Goal: Task Accomplishment & Management: Check status

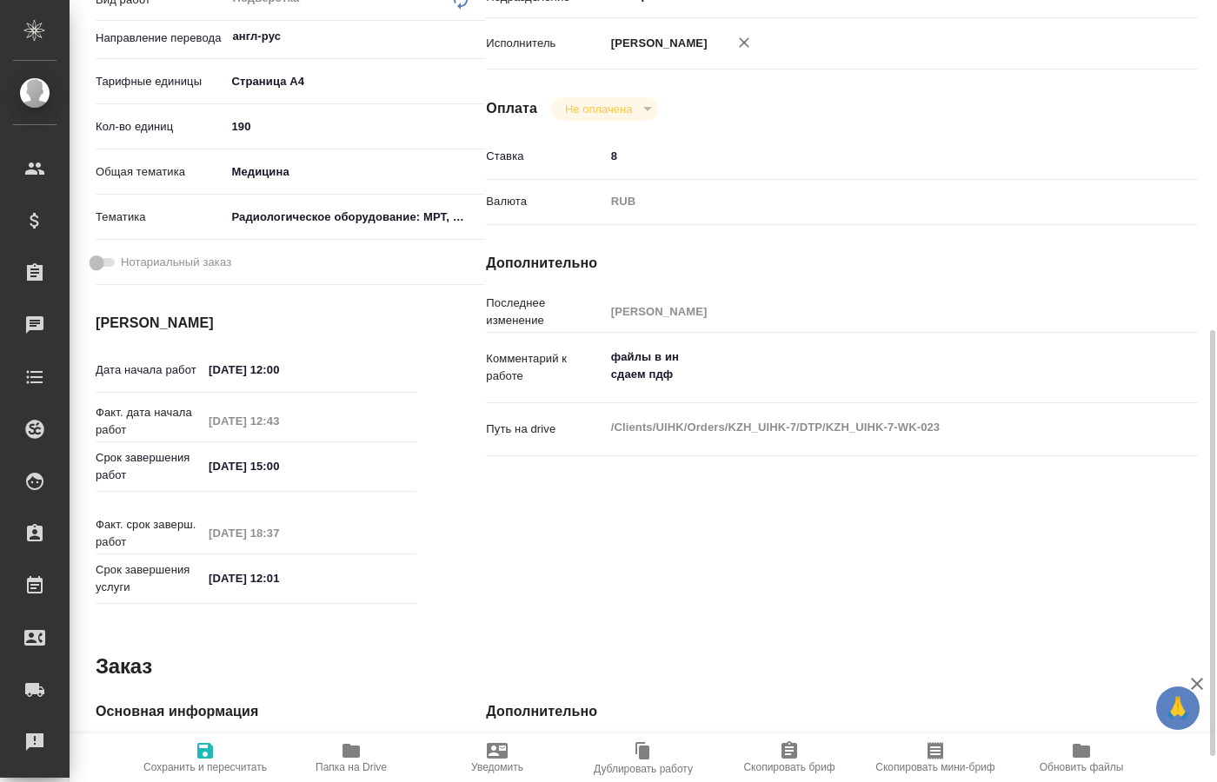
scroll to position [532, 0]
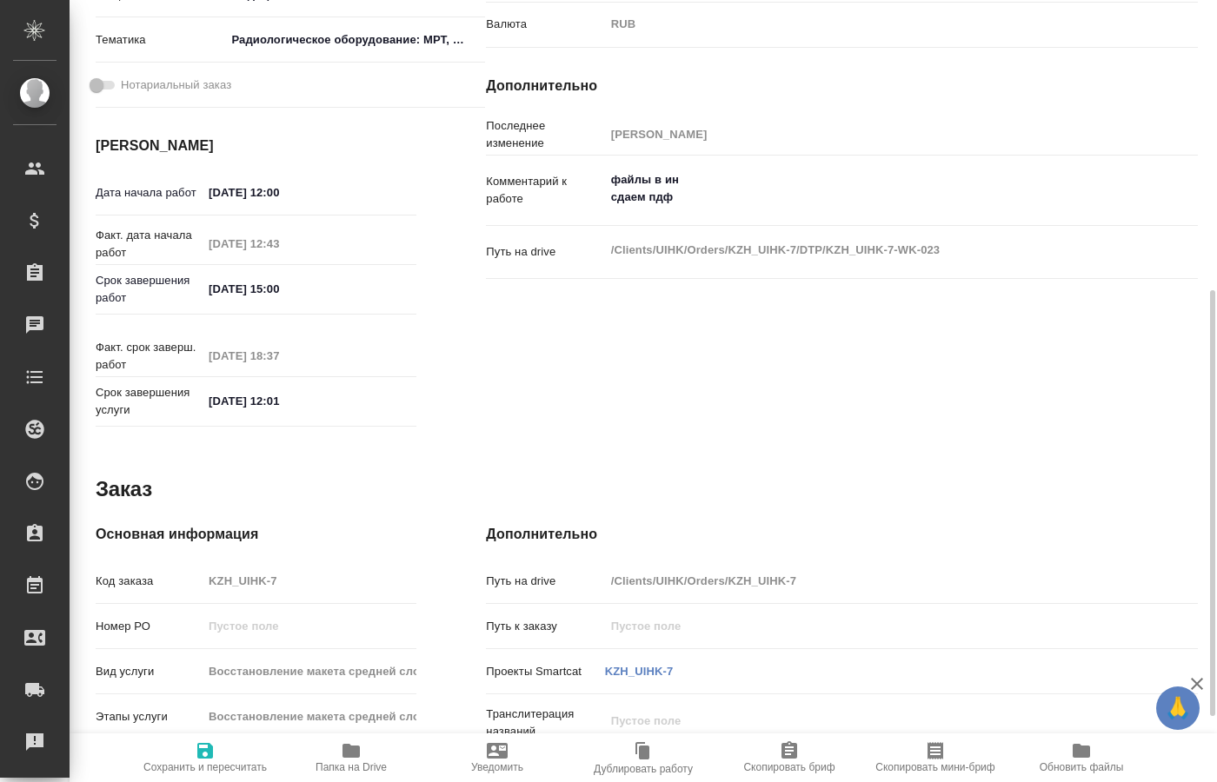
click at [364, 760] on span "Папка на Drive" at bounding box center [351, 756] width 125 height 33
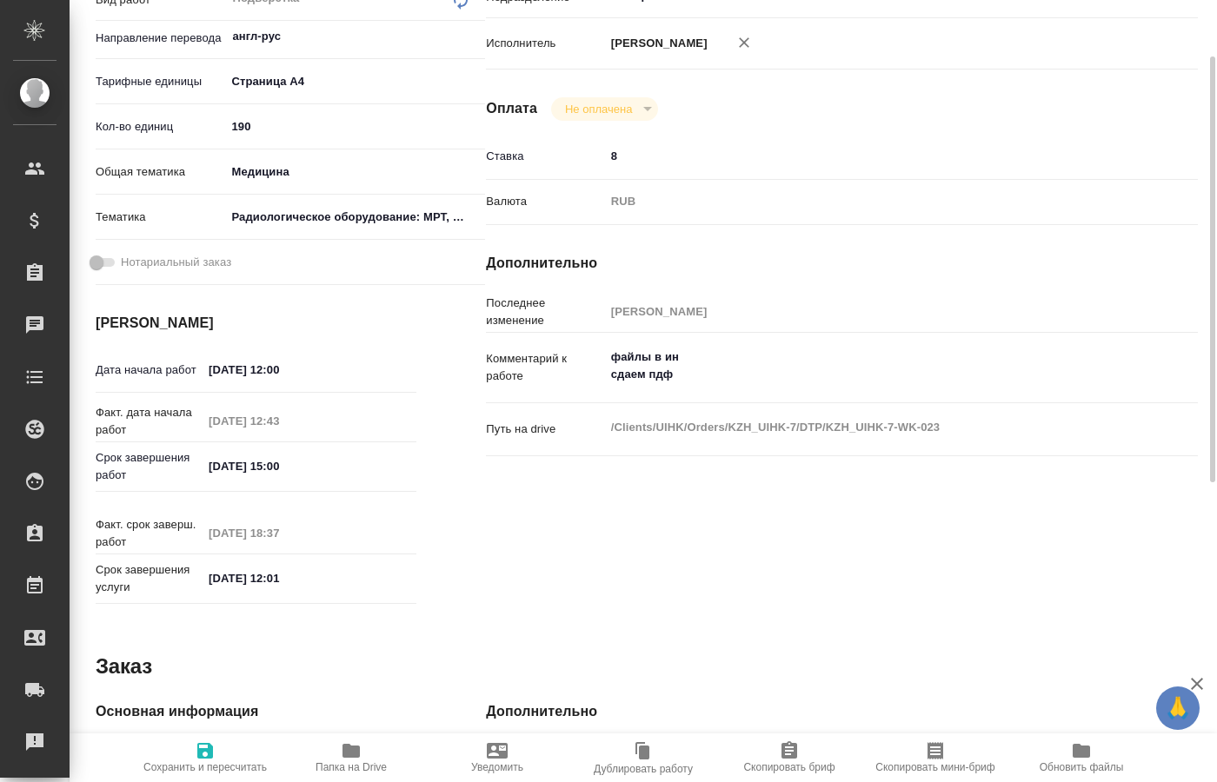
scroll to position [0, 0]
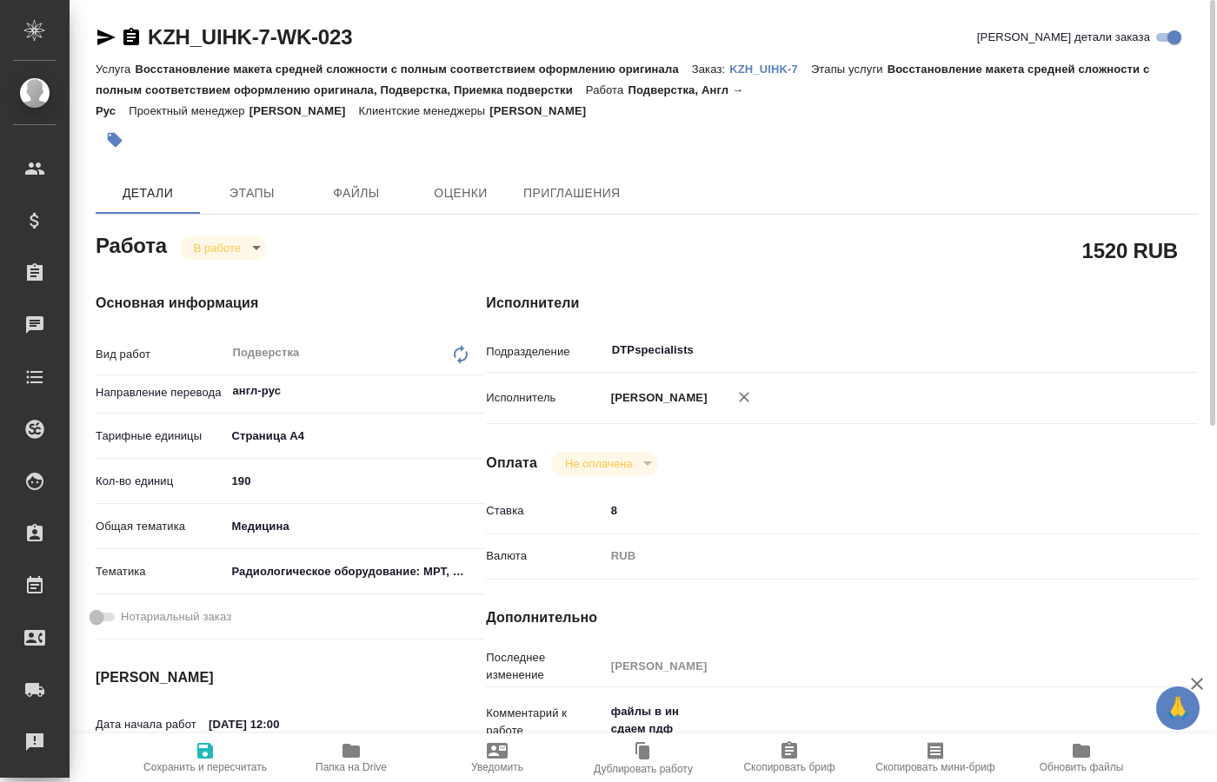
click at [252, 246] on body "🙏 .cls-1 fill:#fff; AWATERA Kucherenko Oksana Клиенты Спецификации Заказы 0 Чат…" at bounding box center [608, 391] width 1217 height 782
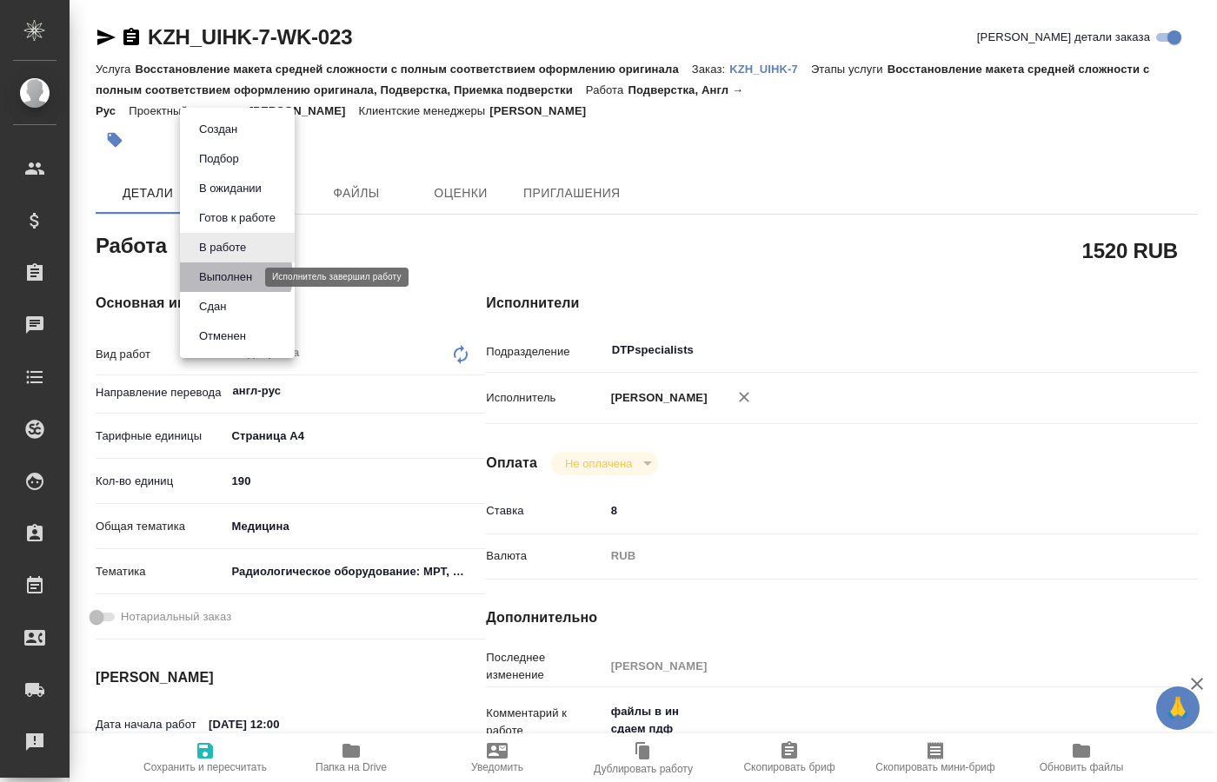
click at [233, 275] on button "Выполнен" at bounding box center [225, 277] width 63 height 19
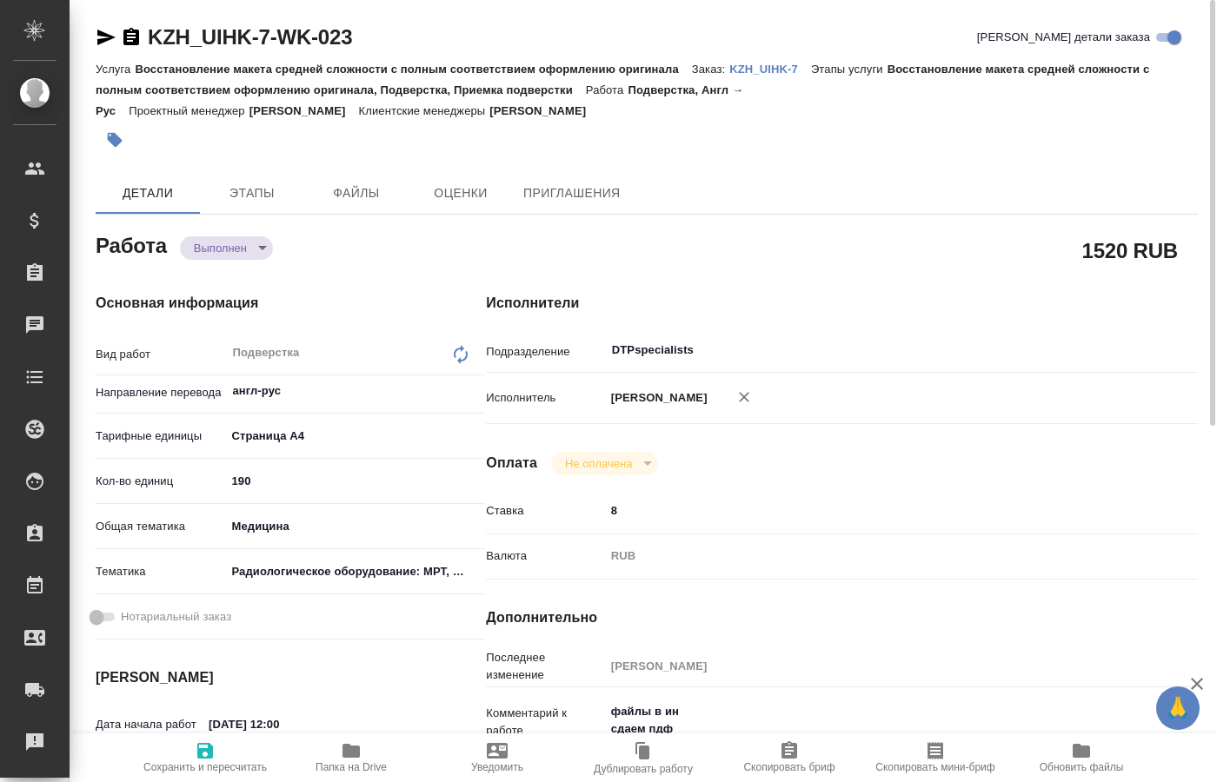
type textarea "x"
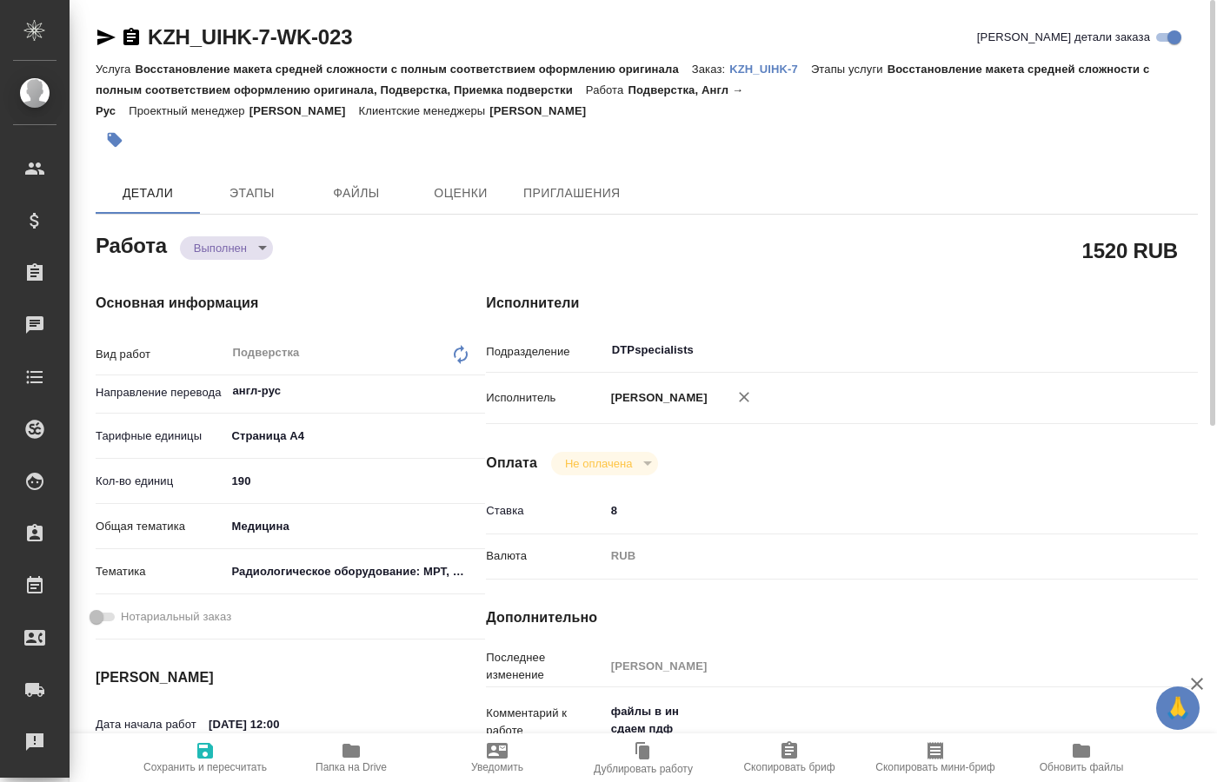
type textarea "x"
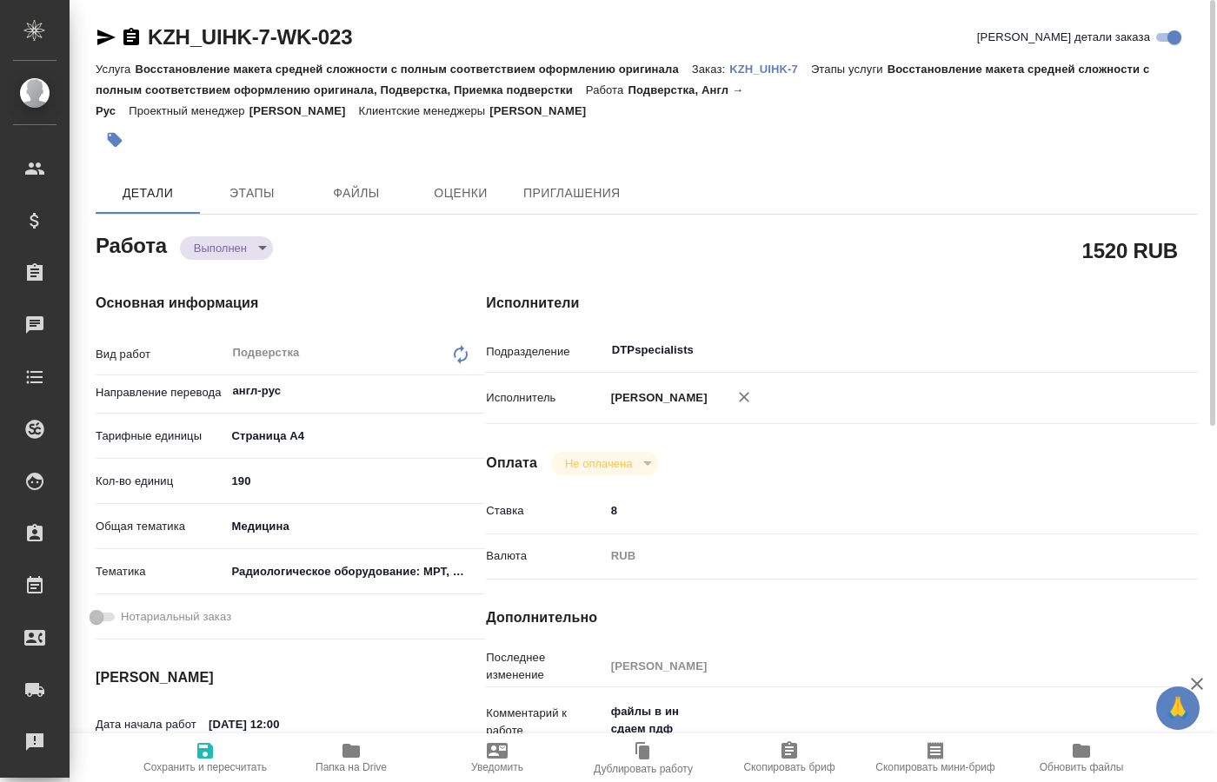
type textarea "x"
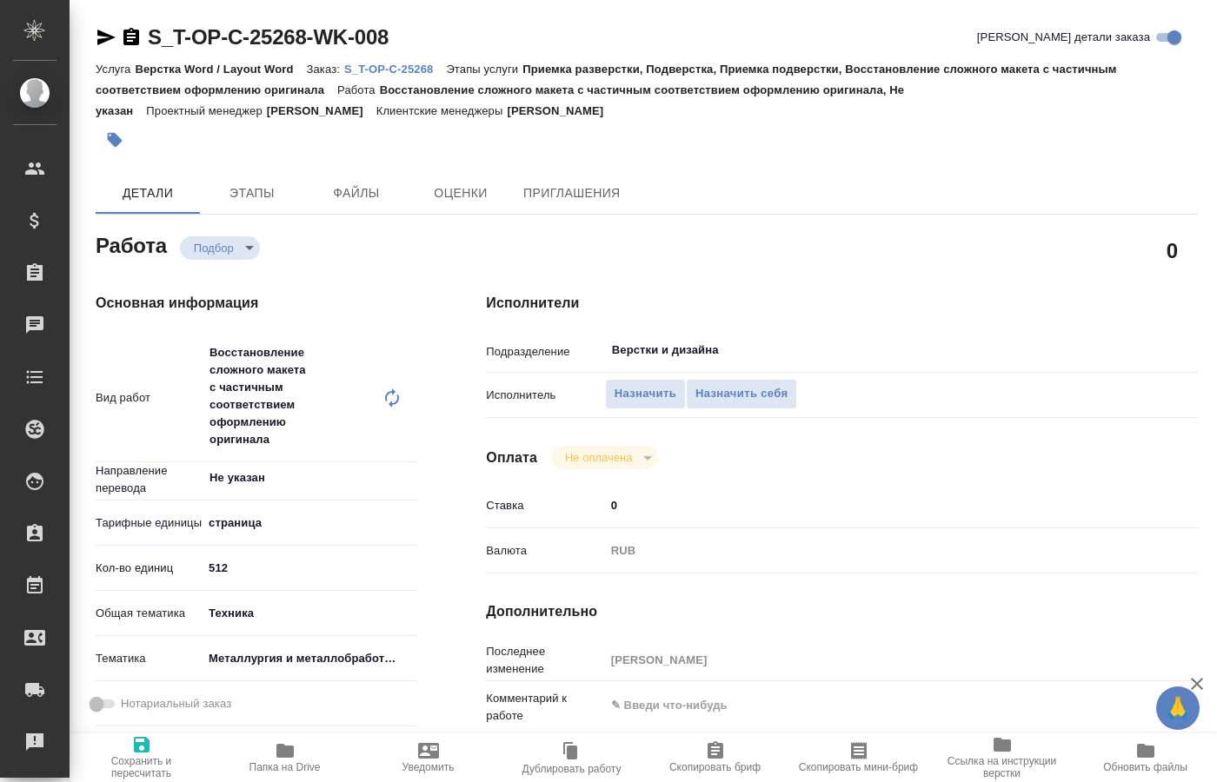
type textarea "x"
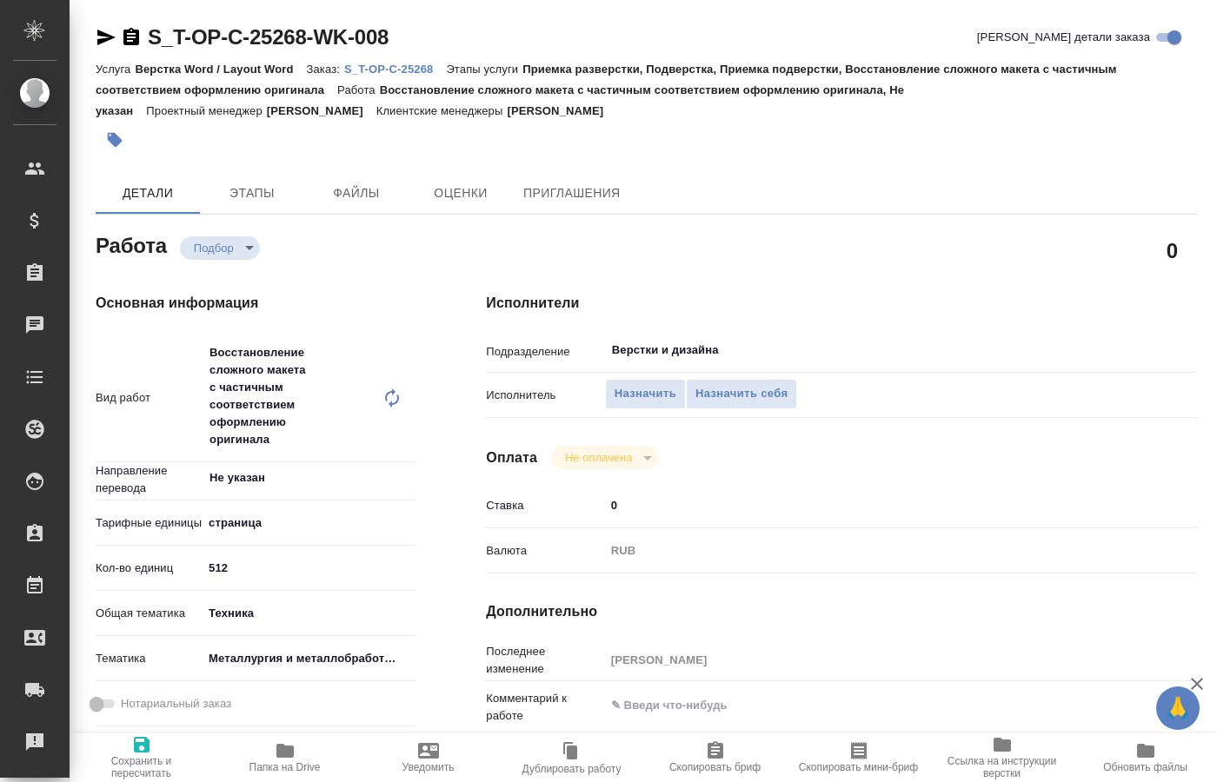
type textarea "x"
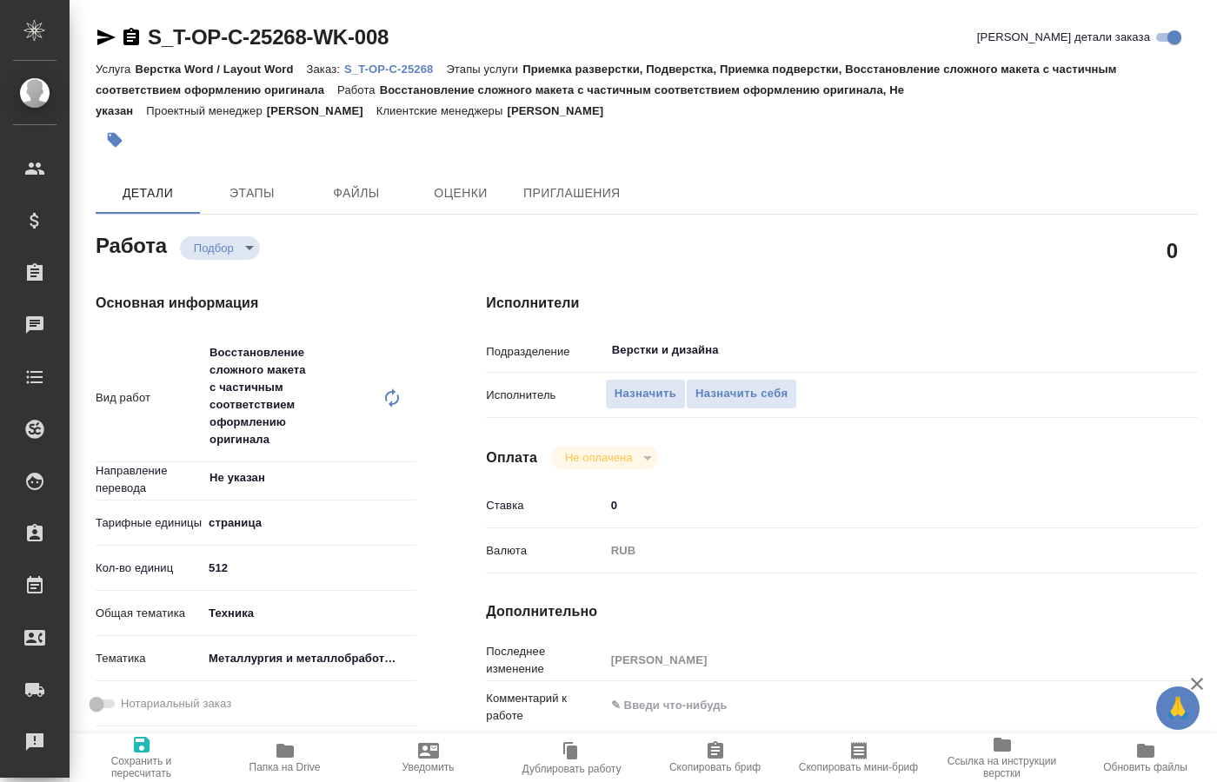
type textarea "x"
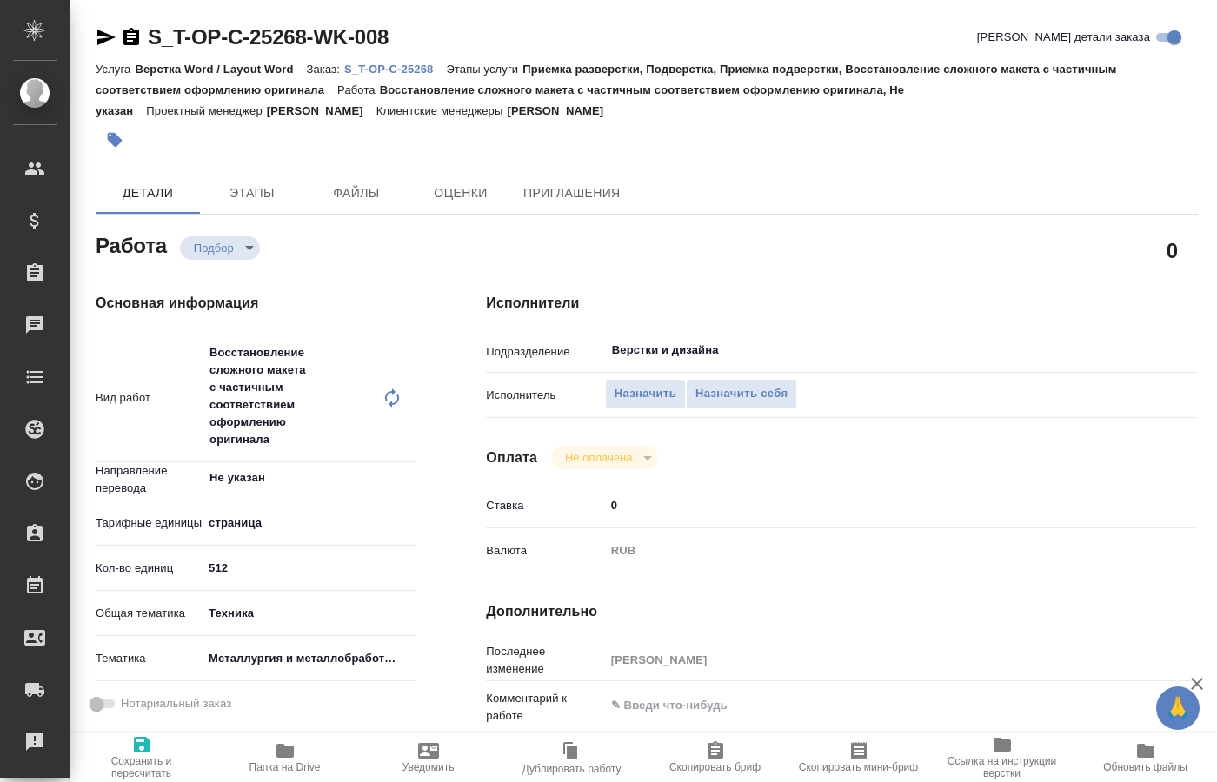
type textarea "x"
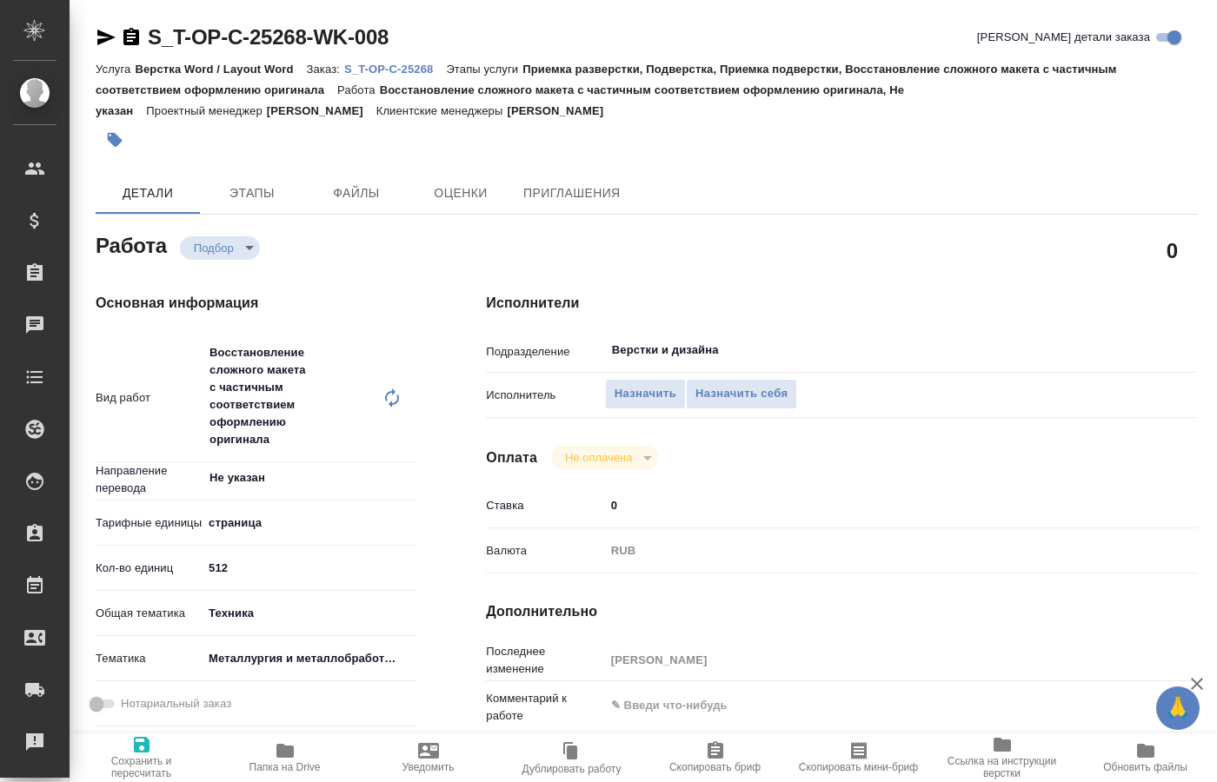
type textarea "x"
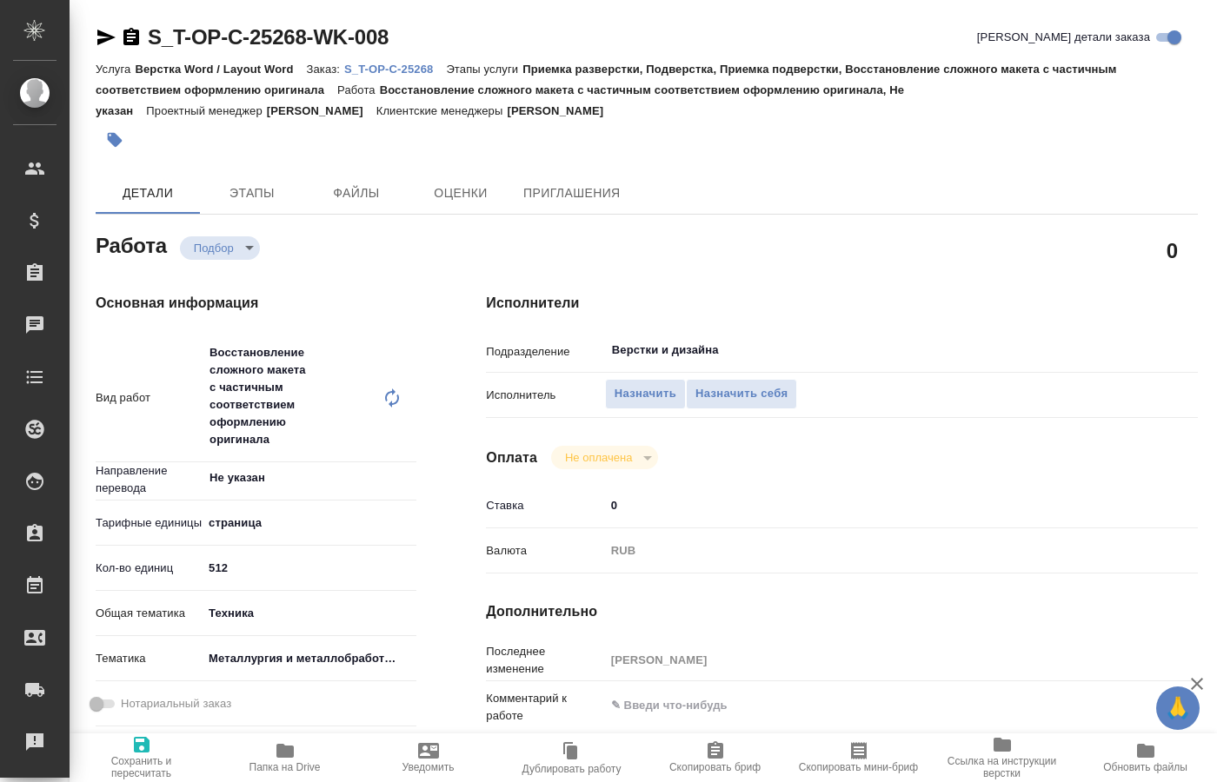
type textarea "x"
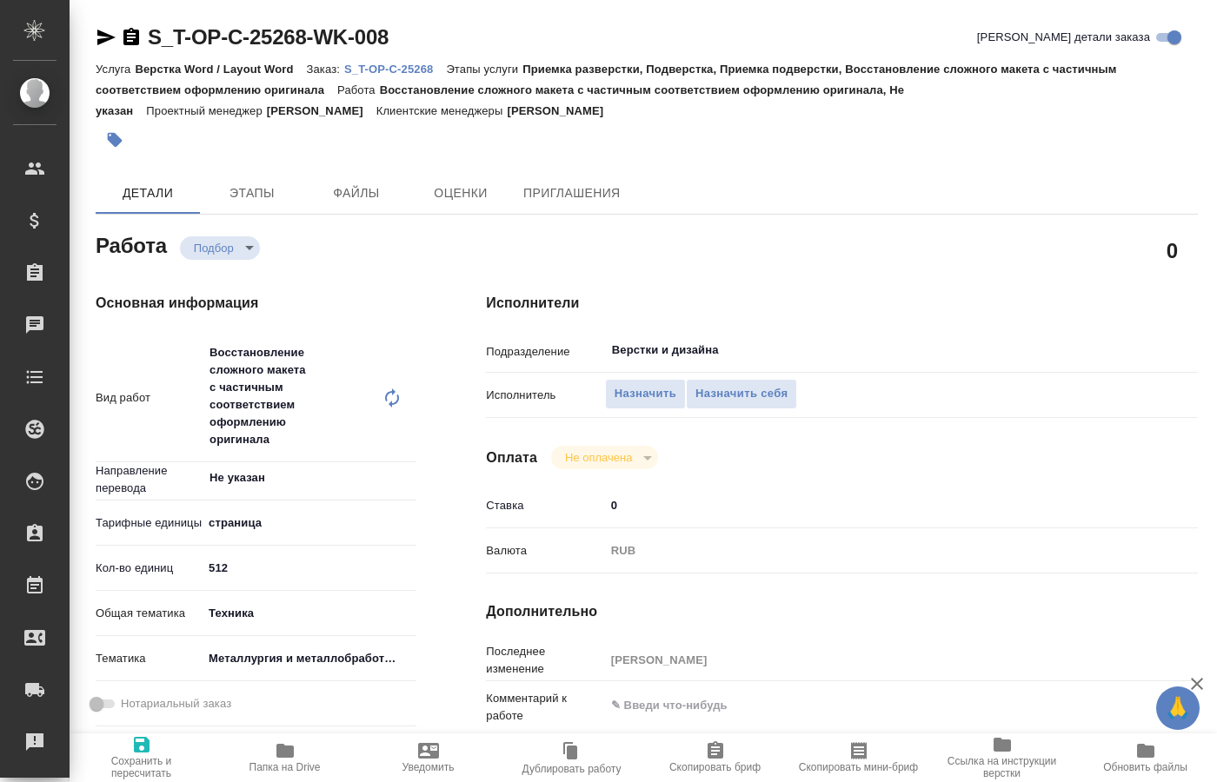
type textarea "x"
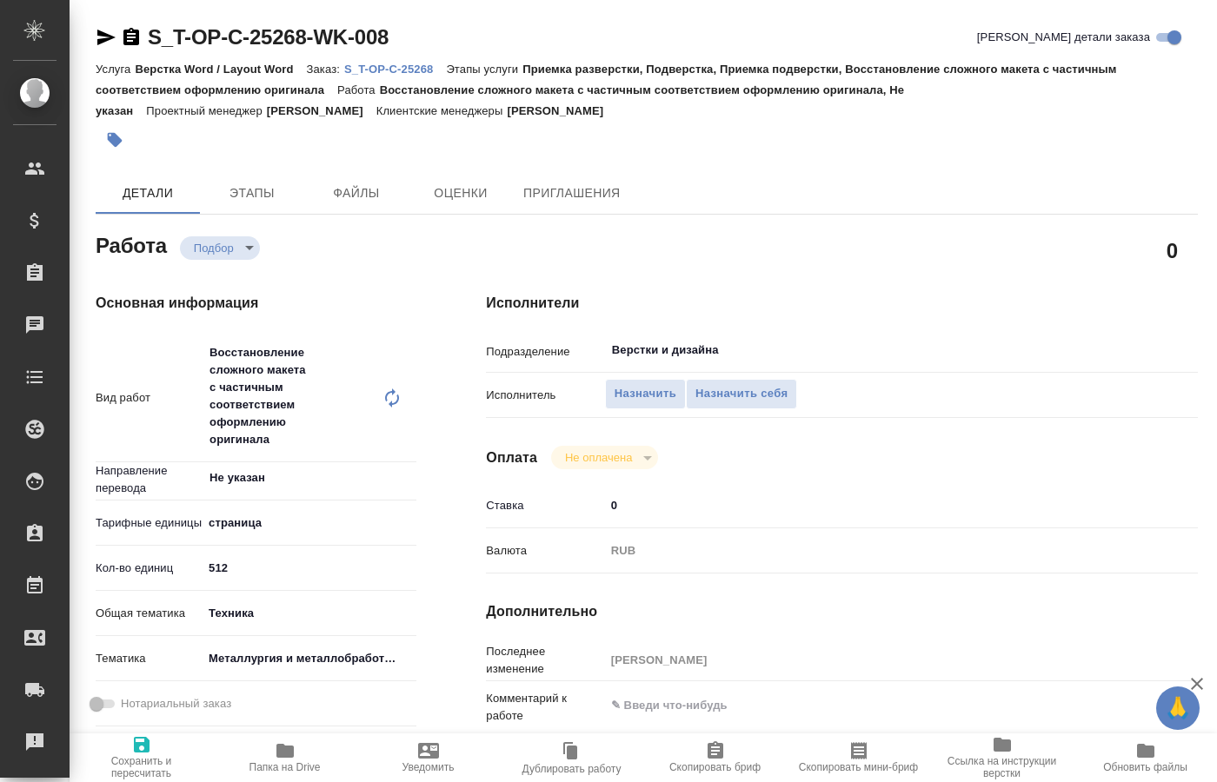
type textarea "x"
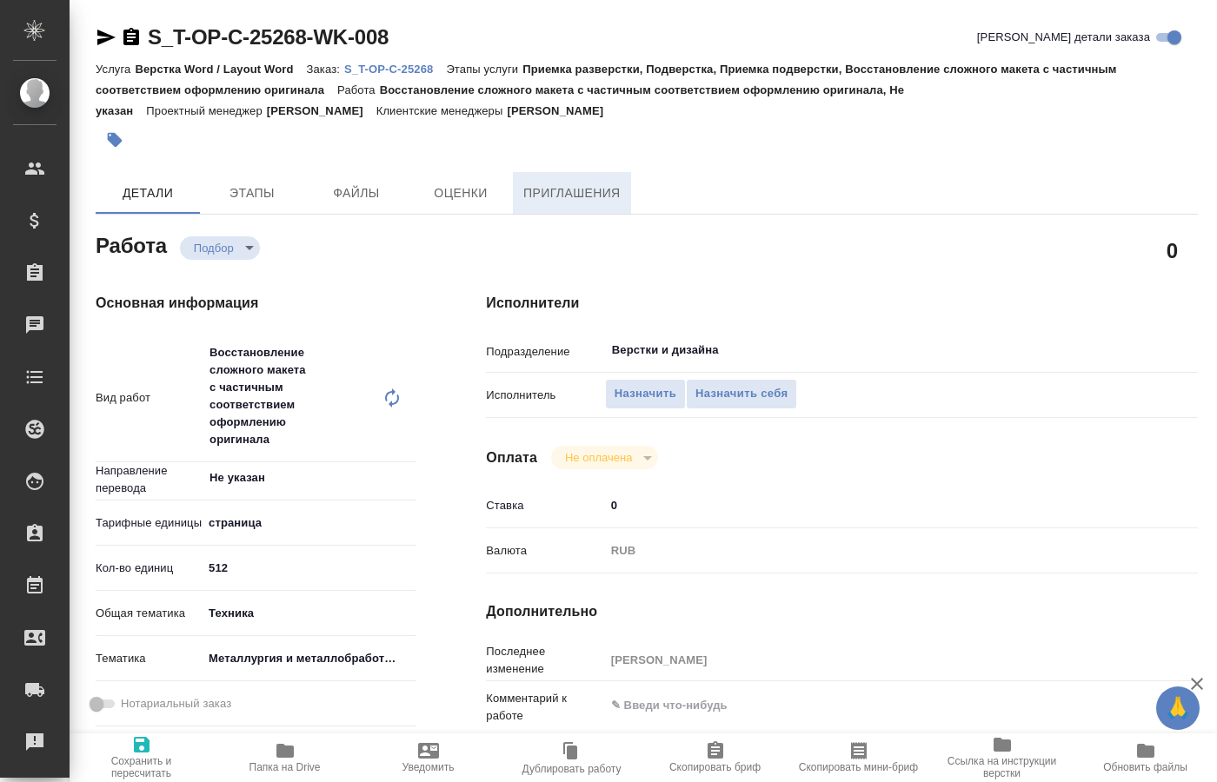
type textarea "x"
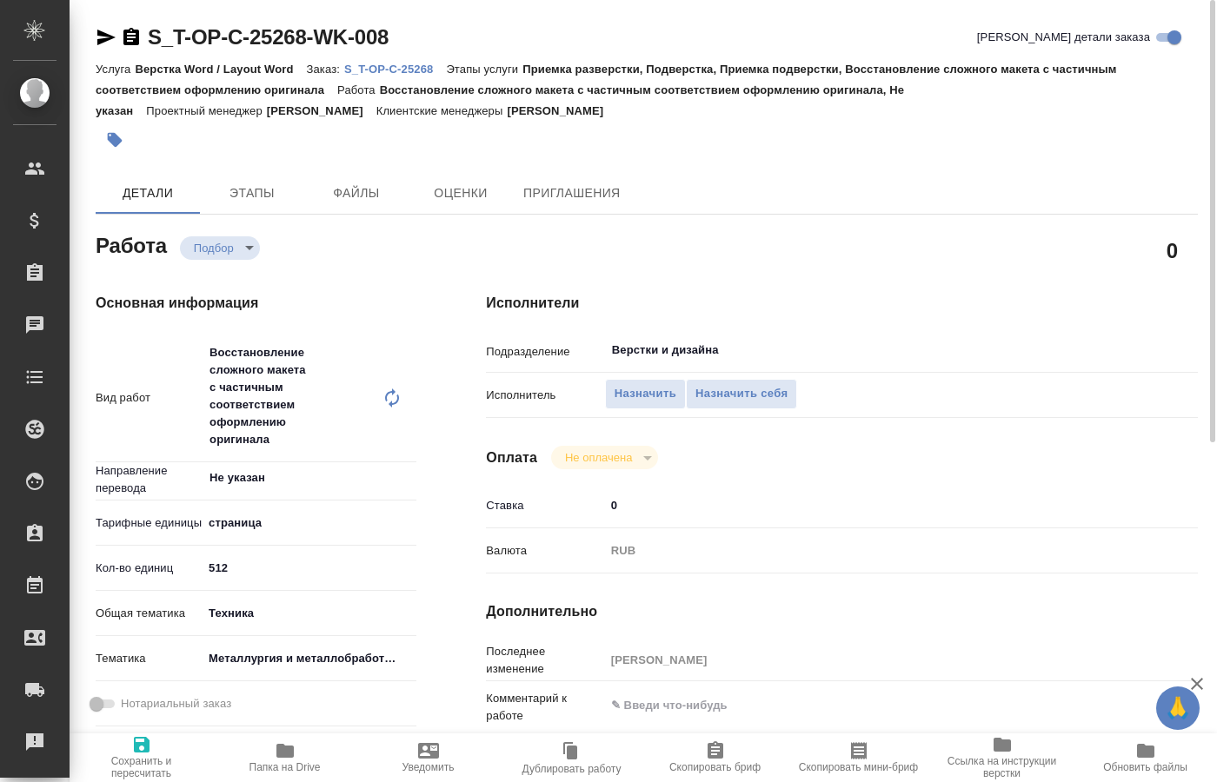
scroll to position [177, 0]
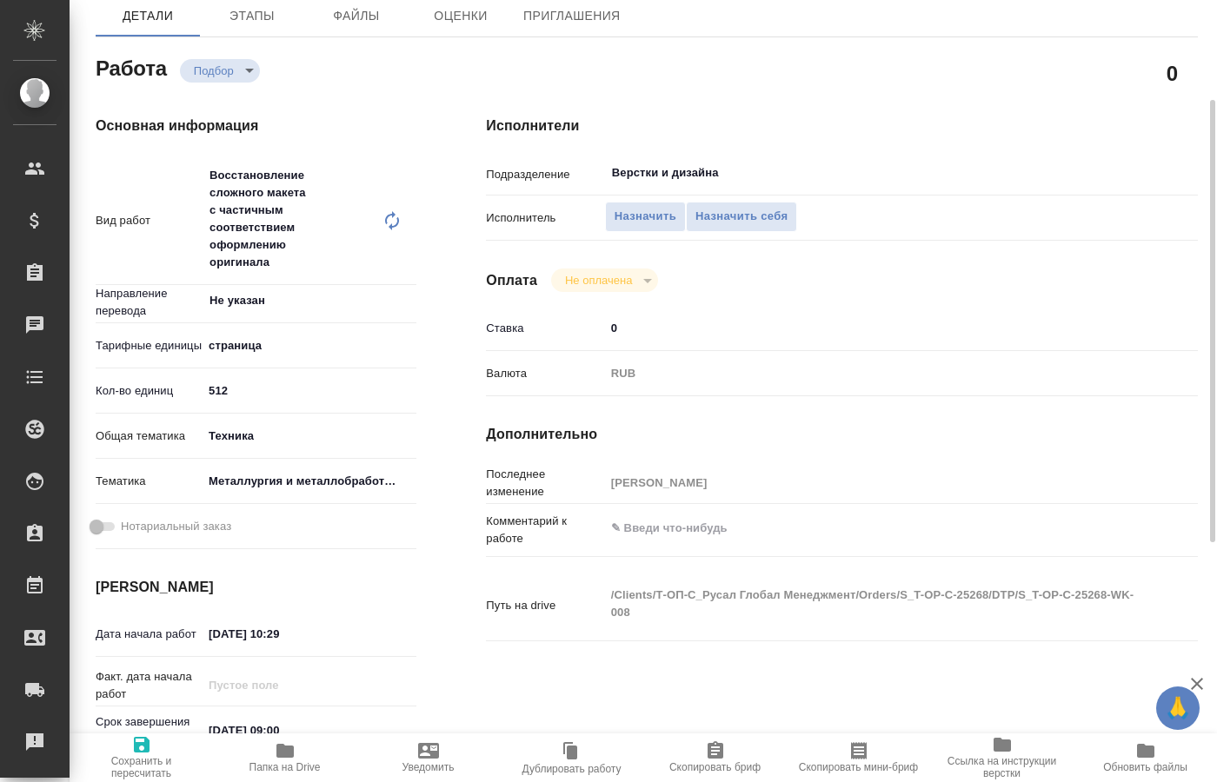
type textarea "x"
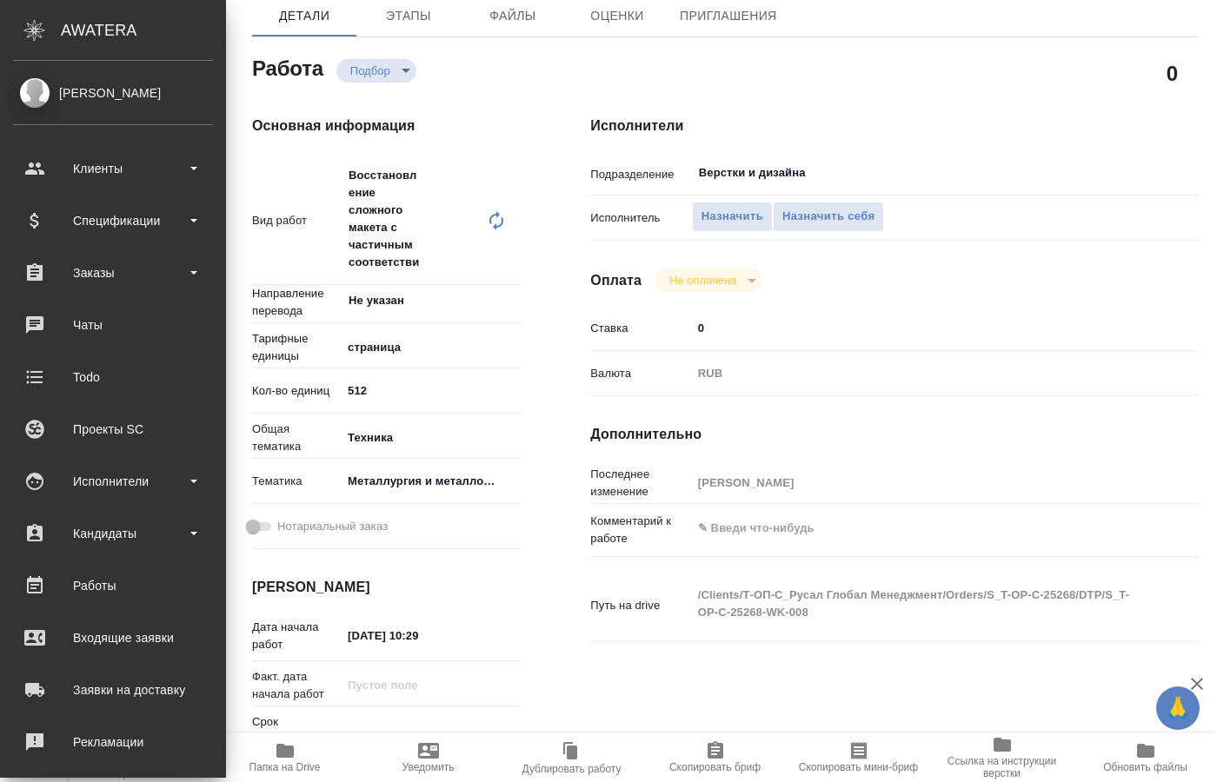
scroll to position [0, 0]
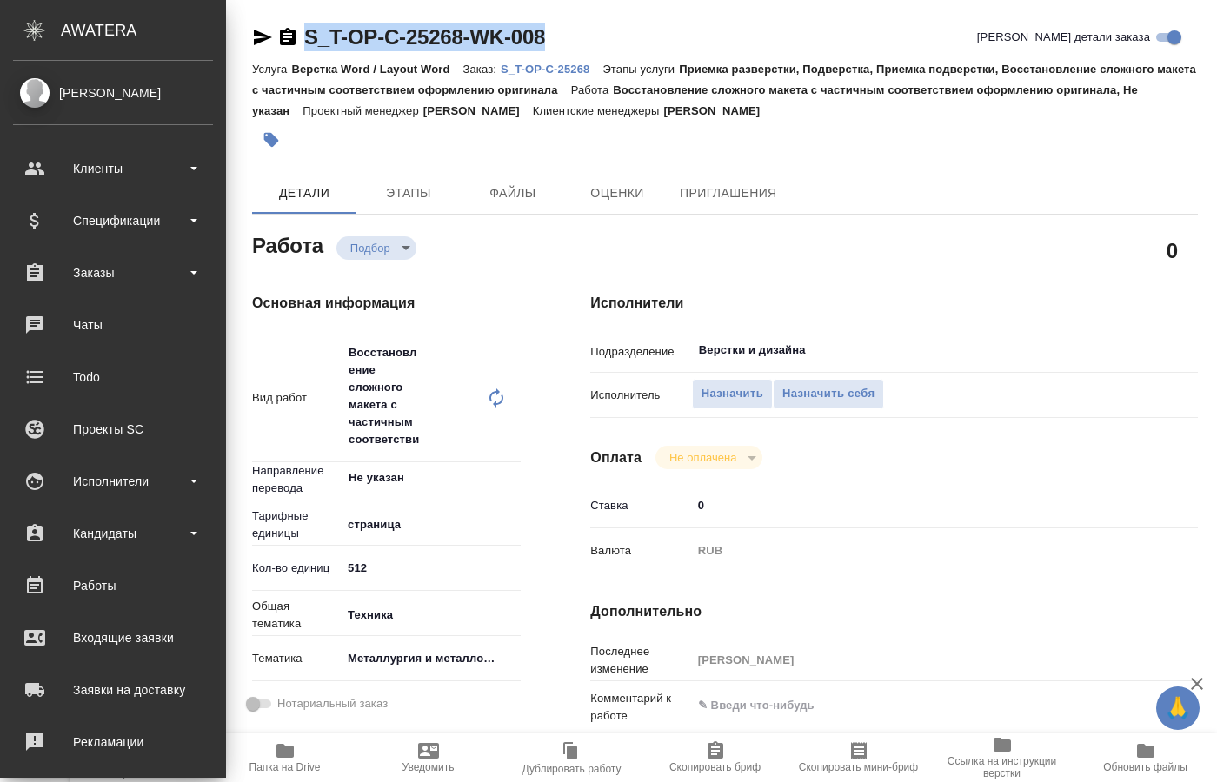
drag, startPoint x: 567, startPoint y: 32, endPoint x: 311, endPoint y: 36, distance: 256.4
click at [311, 36] on div "S_T-OP-C-25268-WK-008 Кратко детали заказа" at bounding box center [724, 37] width 945 height 28
click at [258, 33] on icon "button" at bounding box center [263, 38] width 18 height 16
click at [542, 68] on p "S_T-OP-C-25268" at bounding box center [552, 69] width 102 height 13
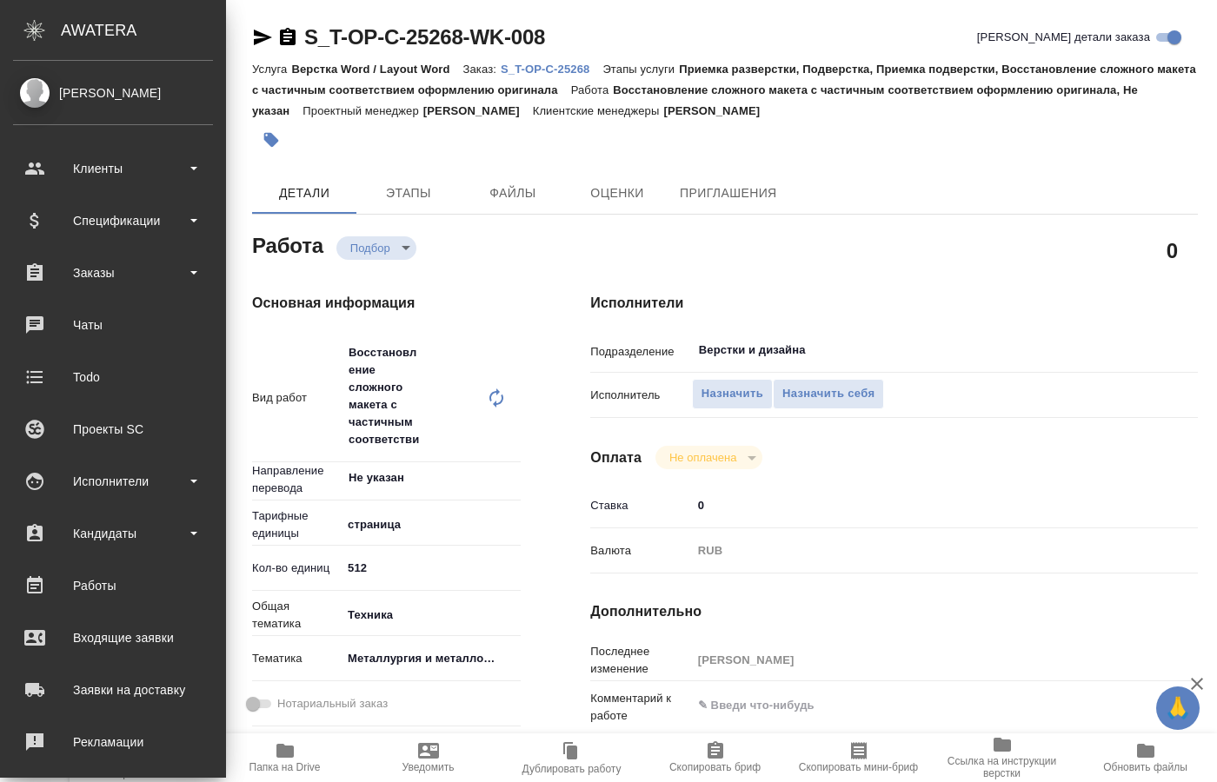
type textarea "x"
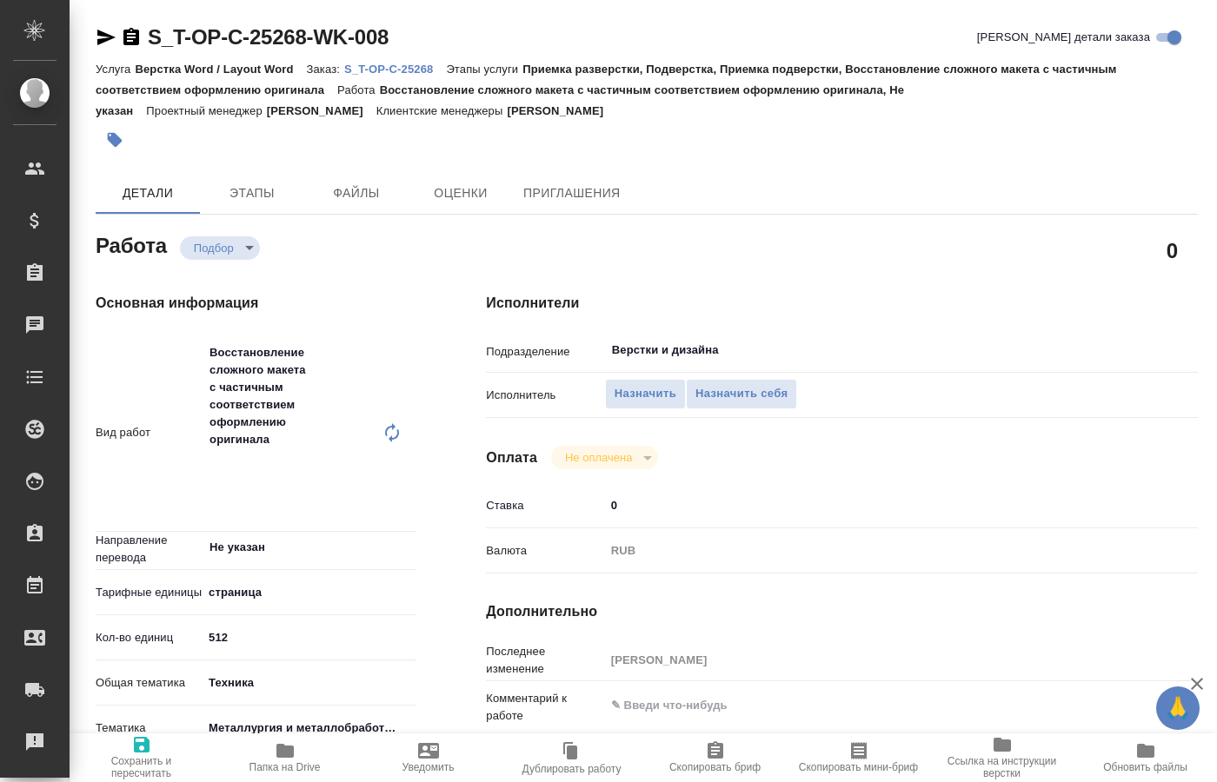
type textarea "x"
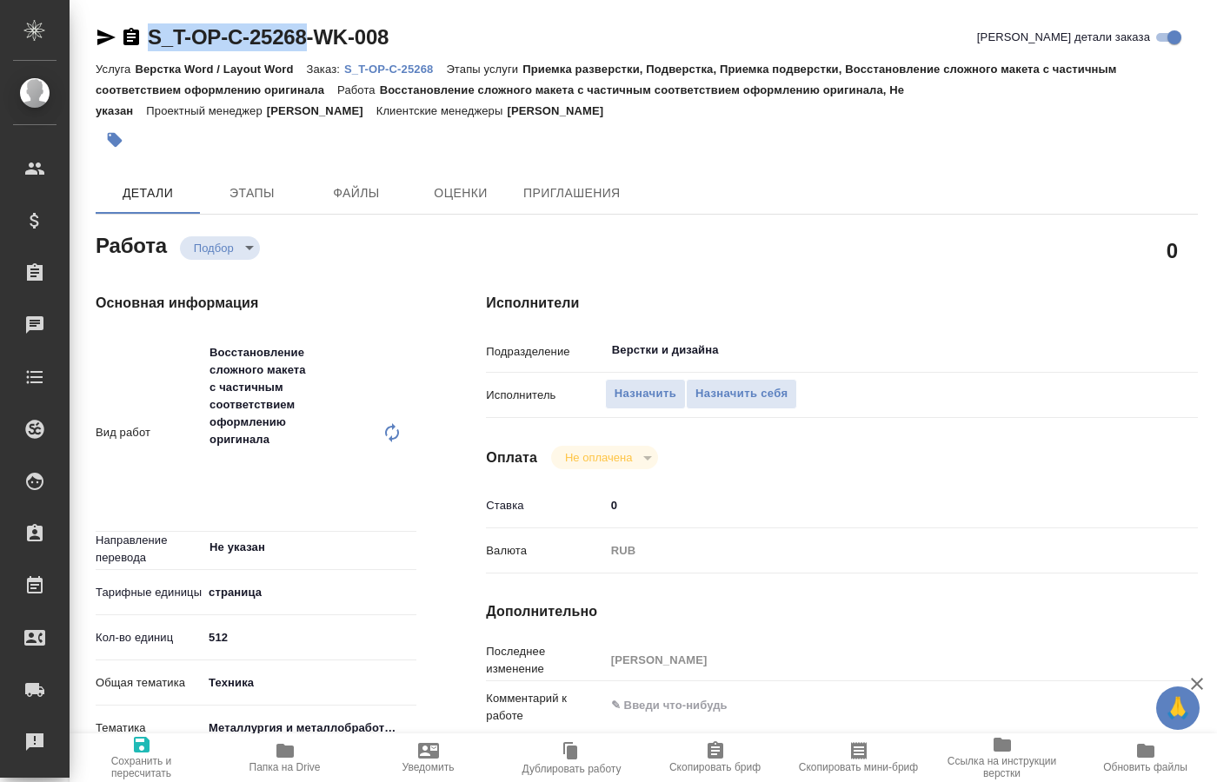
drag, startPoint x: 146, startPoint y: 5, endPoint x: 305, endPoint y: 47, distance: 164.4
copy link "S_T-OP-C-25268"
click at [855, 187] on div "Детали Этапы Файлы Оценки Приглашения" at bounding box center [647, 193] width 1102 height 42
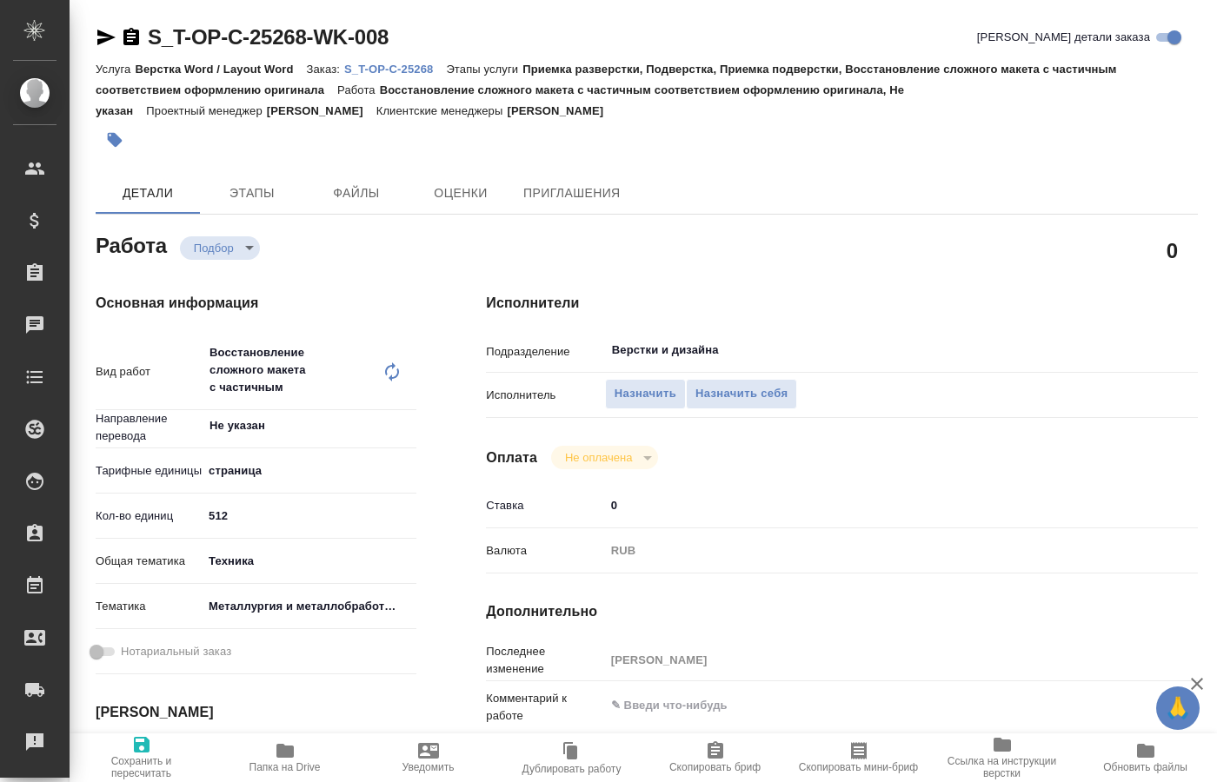
type textarea "x"
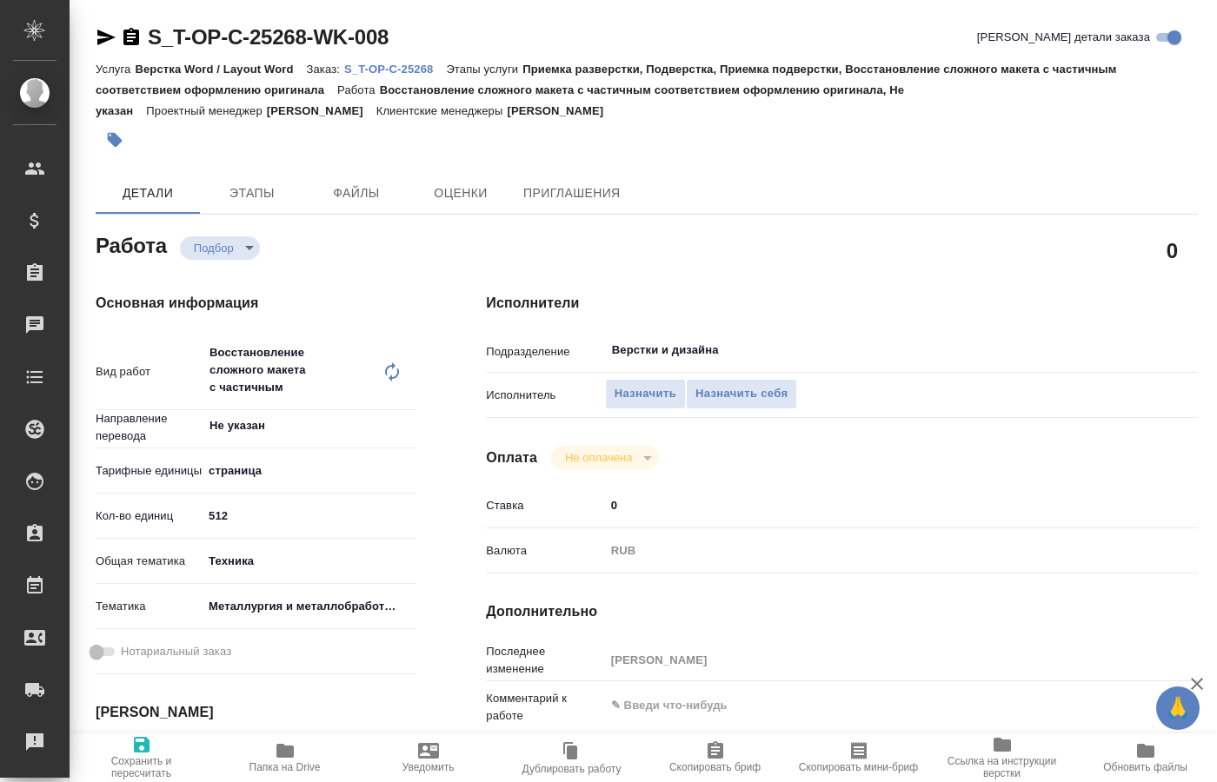
type textarea "x"
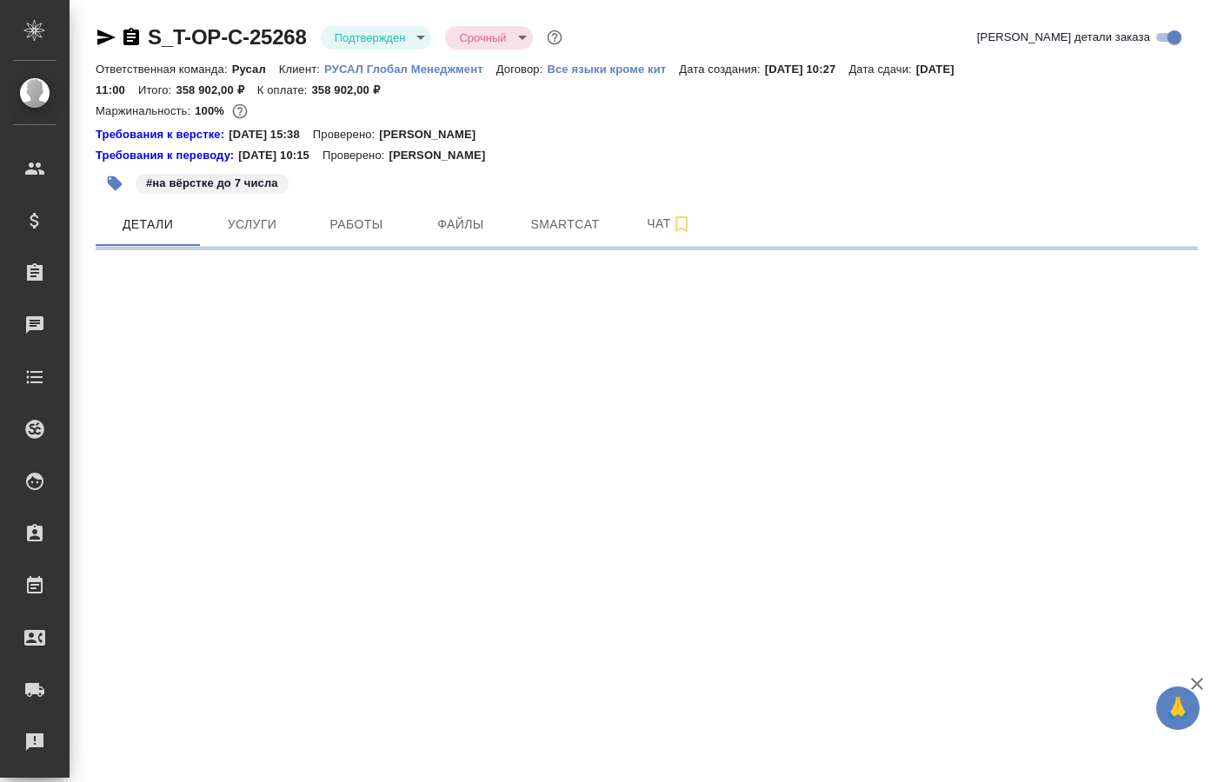
select select "RU"
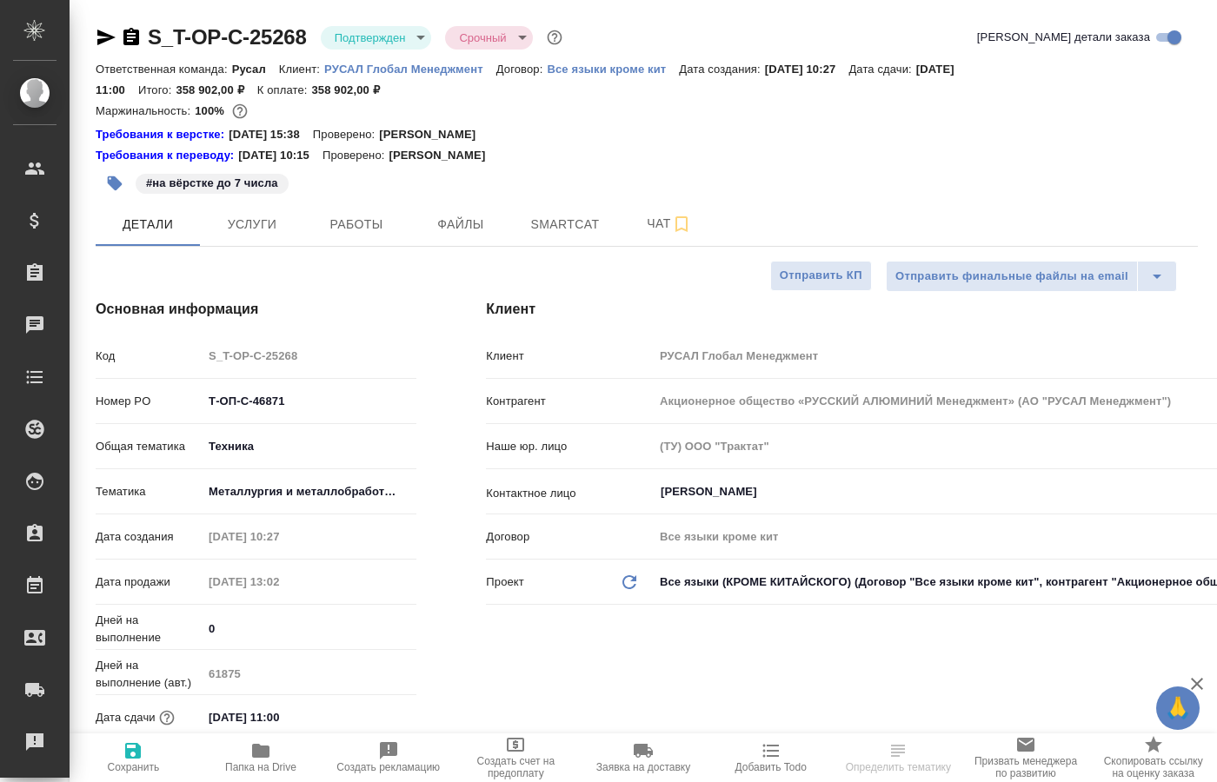
type textarea "x"
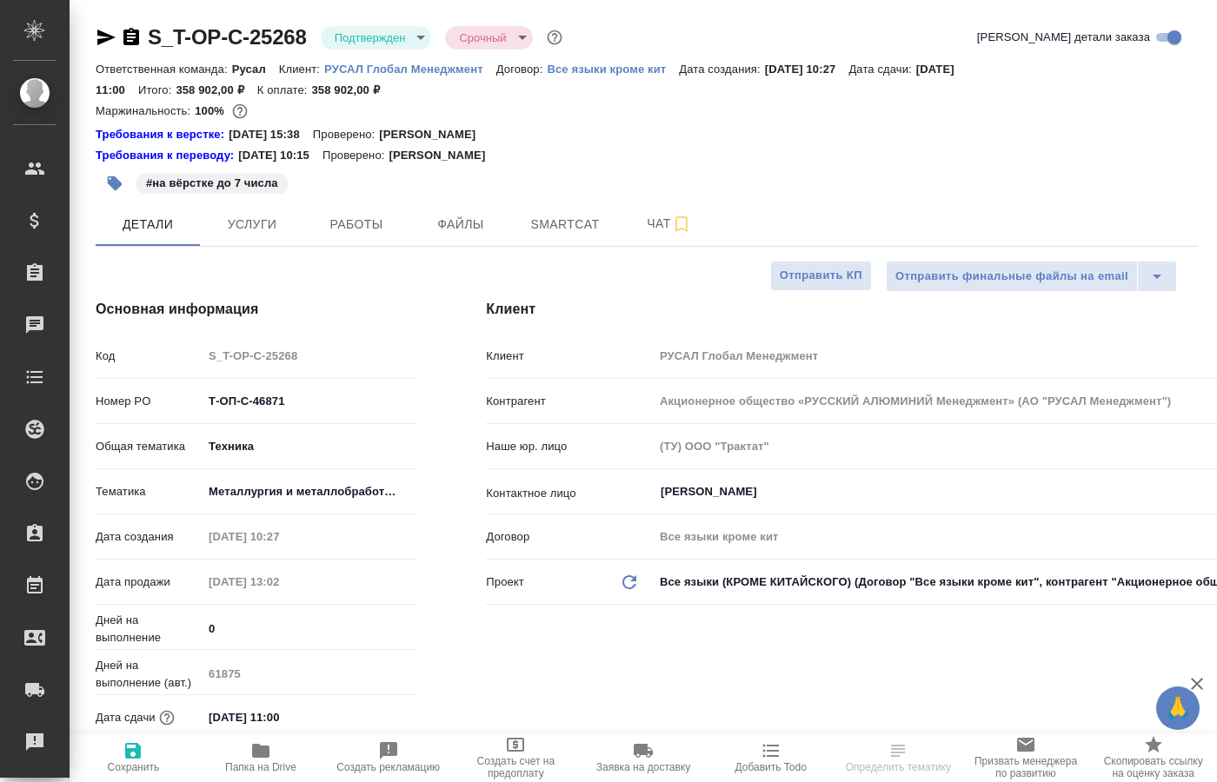
type textarea "x"
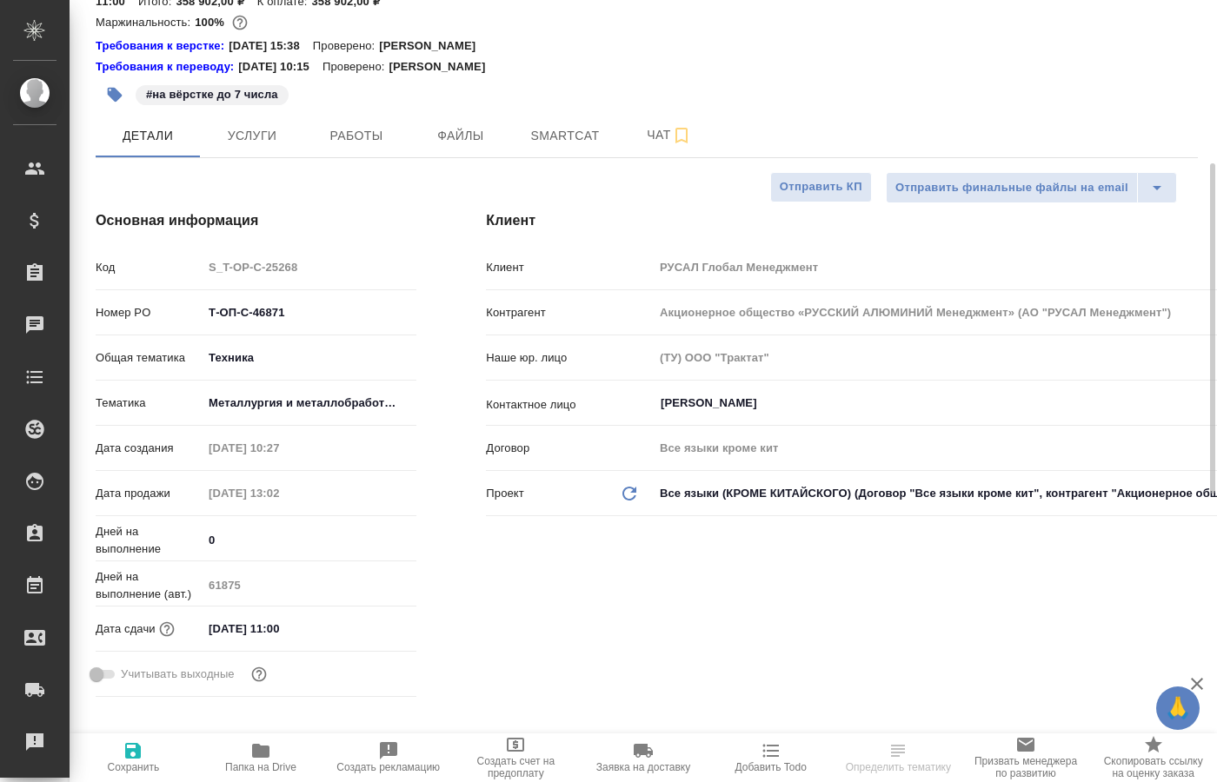
scroll to position [177, 0]
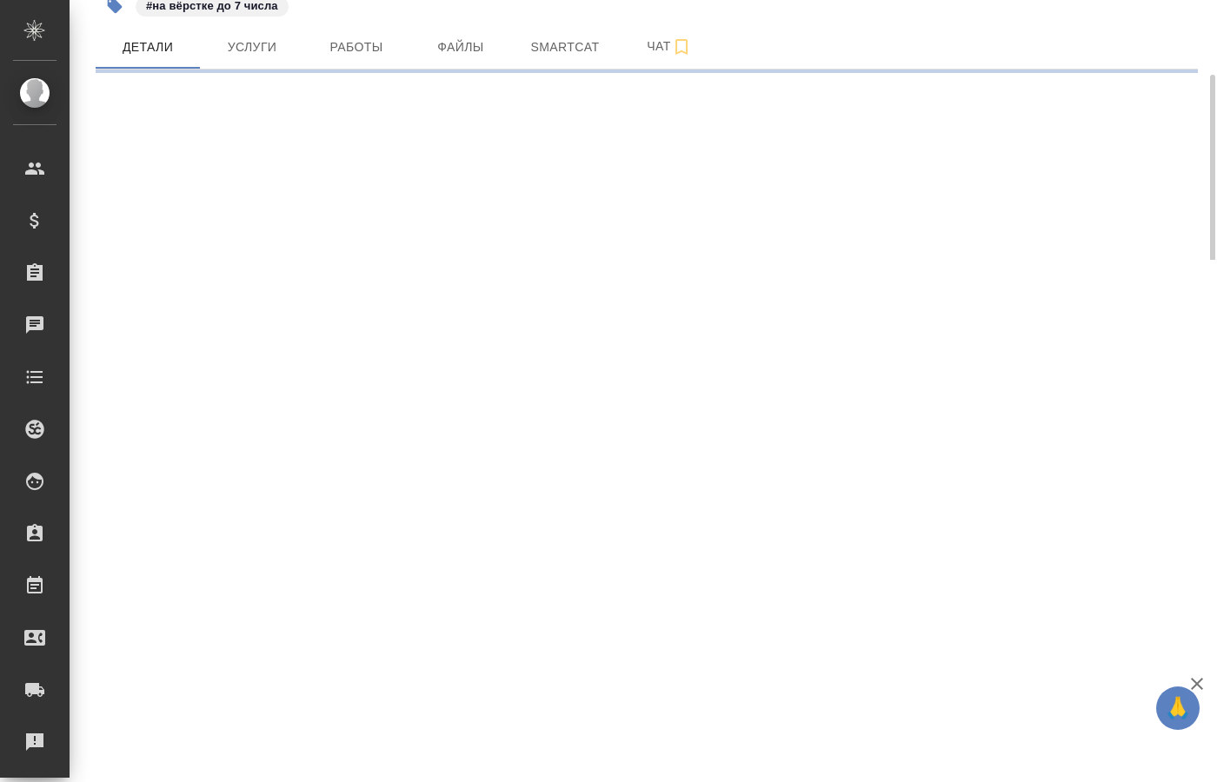
select select "RU"
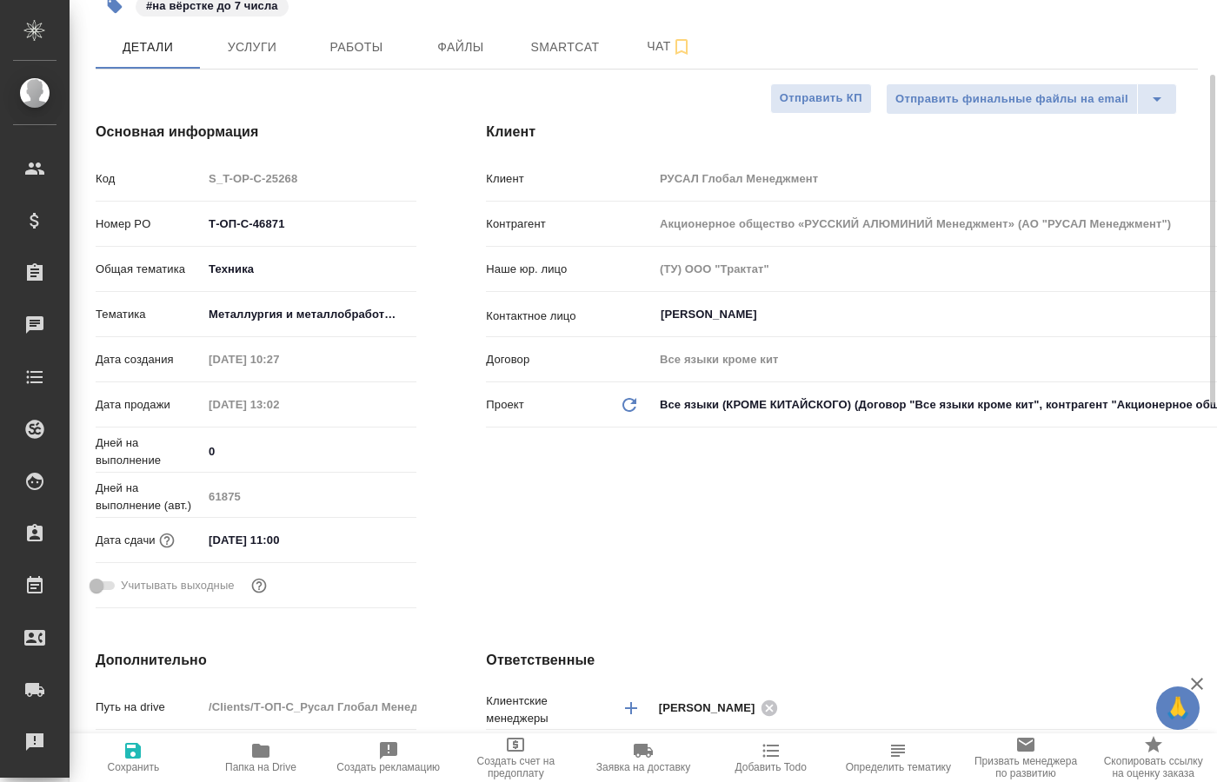
type textarea "x"
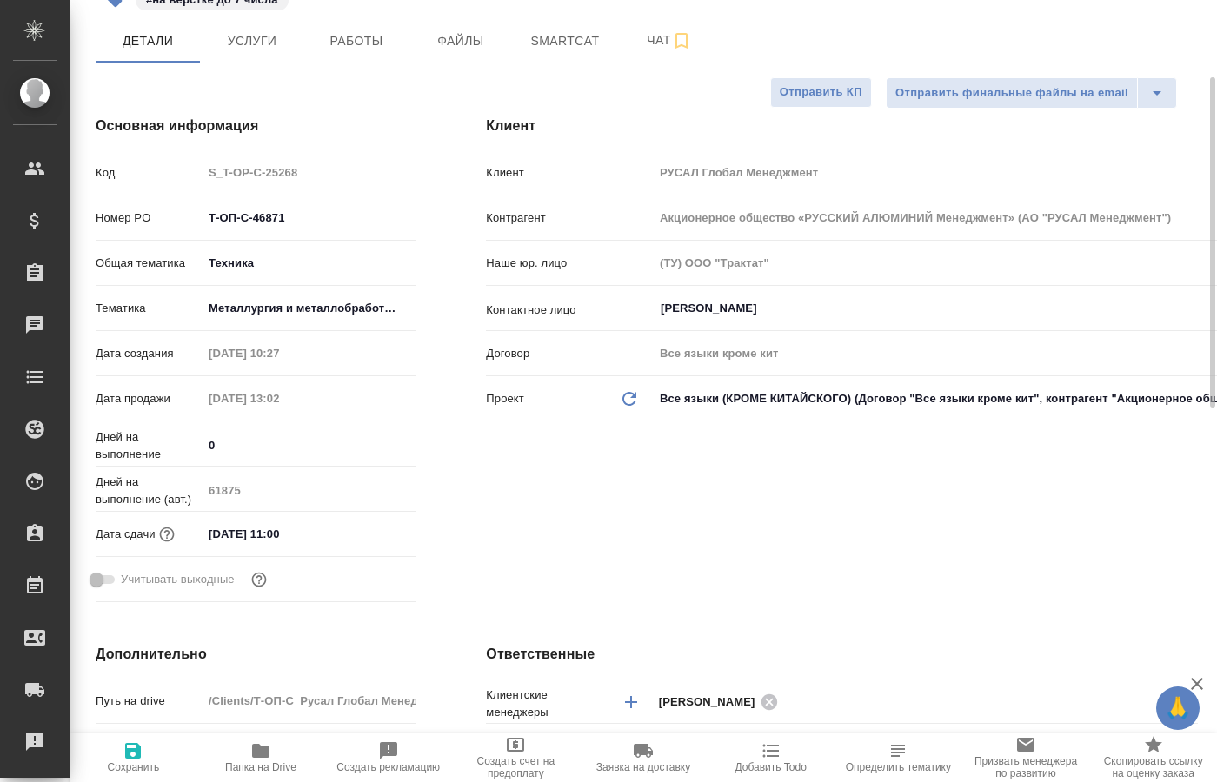
scroll to position [95, 0]
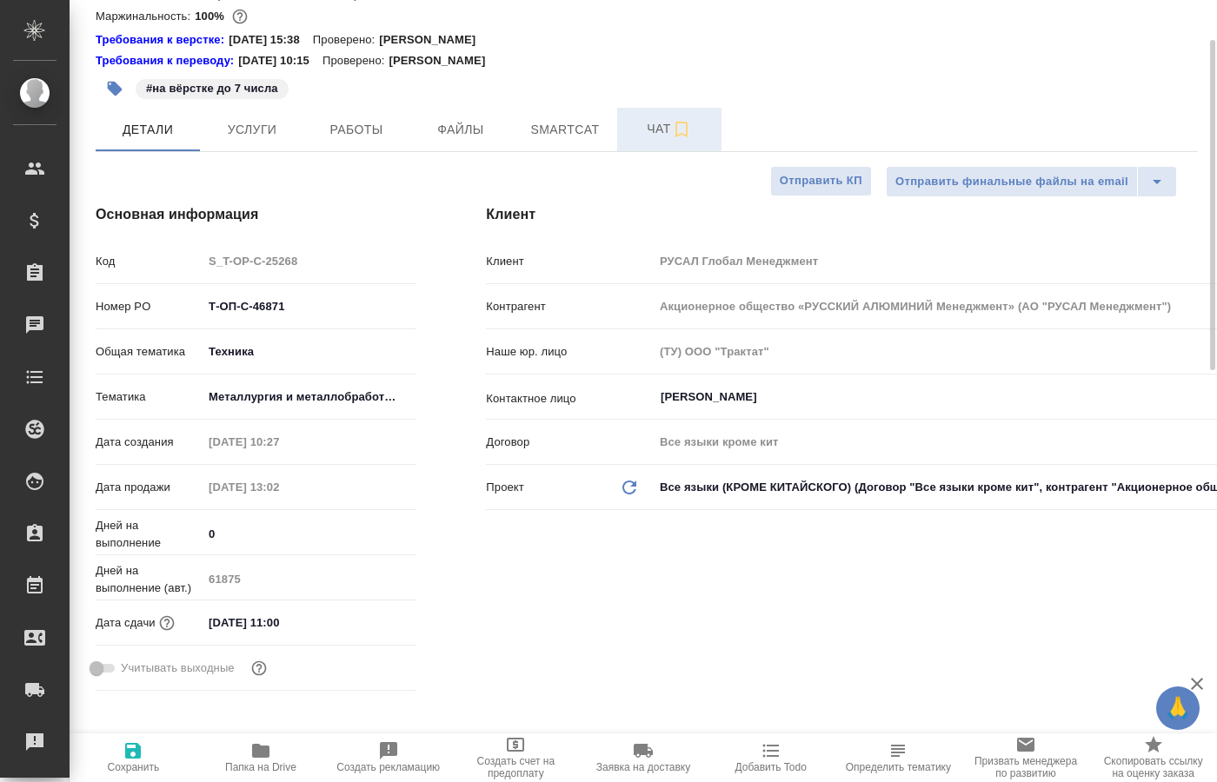
click at [658, 129] on span "Чат" at bounding box center [668, 129] width 83 height 22
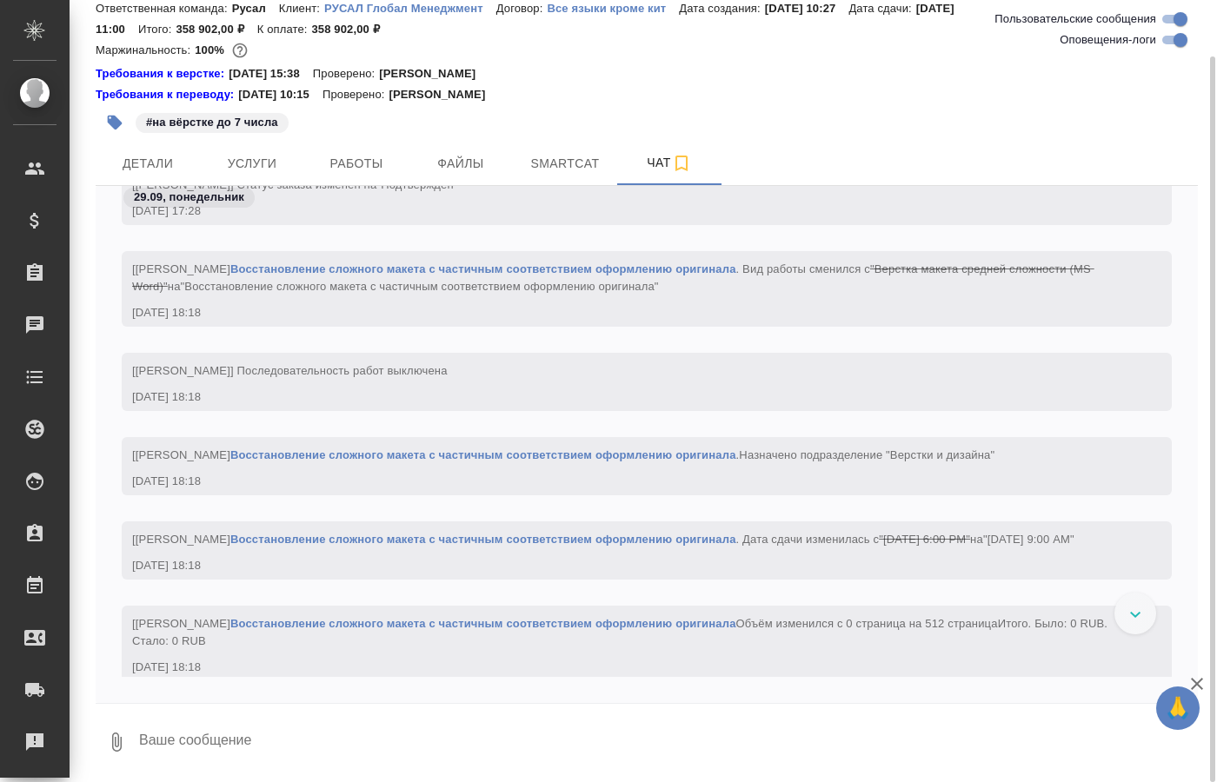
scroll to position [2175, 0]
